Goal: Task Accomplishment & Management: Use online tool/utility

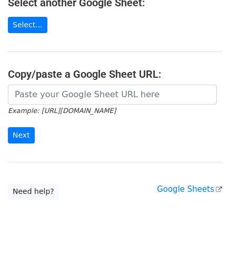
scroll to position [138, 0]
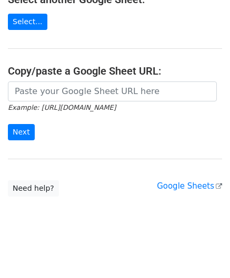
click at [42, 103] on icon "Example: https://docs.google.com/spreadsheets/d/abc/edit" at bounding box center [62, 107] width 108 height 9
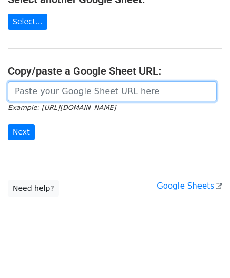
click at [42, 84] on input "url" at bounding box center [112, 92] width 209 height 20
paste input "https://docs.google.com/spreadsheets/d/12T1Fnp6GqfHsLnATC6yy_rCxo8jBeERroaMNZ0s…"
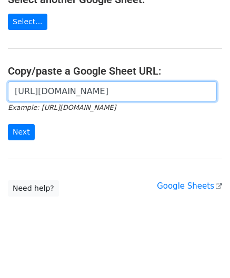
scroll to position [0, 223]
type input "https://docs.google.com/spreadsheets/d/12T1Fnp6GqfHsLnATC6yy_rCxo8jBeERroaMNZ0s…"
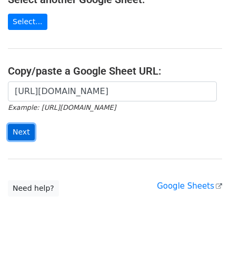
scroll to position [0, 0]
click at [26, 128] on input "Next" at bounding box center [21, 132] width 27 height 16
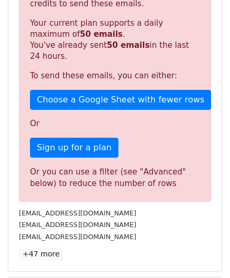
scroll to position [355, 0]
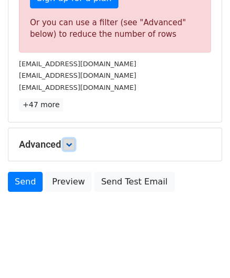
click at [68, 139] on link at bounding box center [69, 145] width 12 height 12
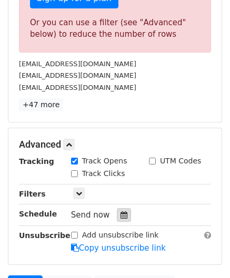
click at [117, 208] on div at bounding box center [124, 215] width 14 height 14
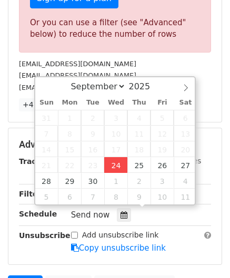
type input "[DATE] 12:00"
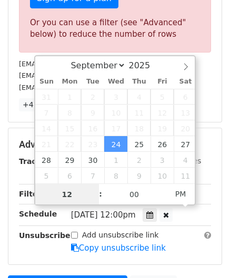
scroll to position [0, 0]
paste input "6"
type input "6"
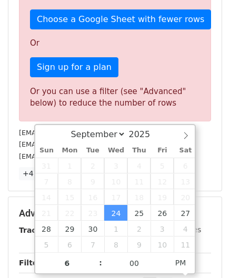
type input "[DATE] 18:00"
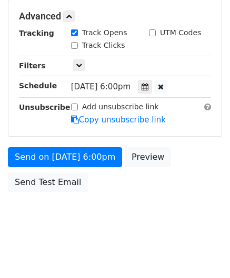
scroll to position [483, 0]
